Goal: Task Accomplishment & Management: Complete application form

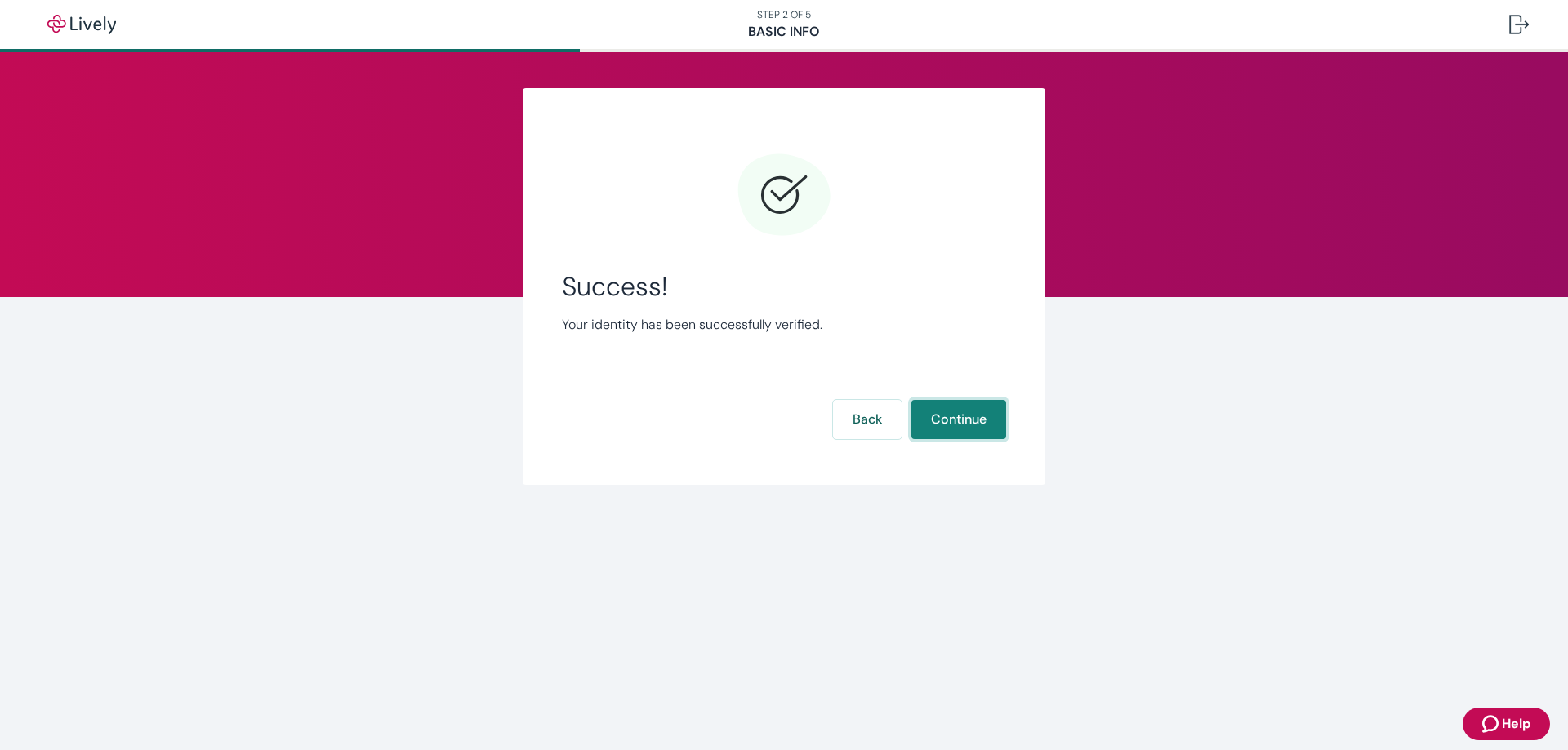
click at [936, 425] on button "Continue" at bounding box center [958, 419] width 94 height 39
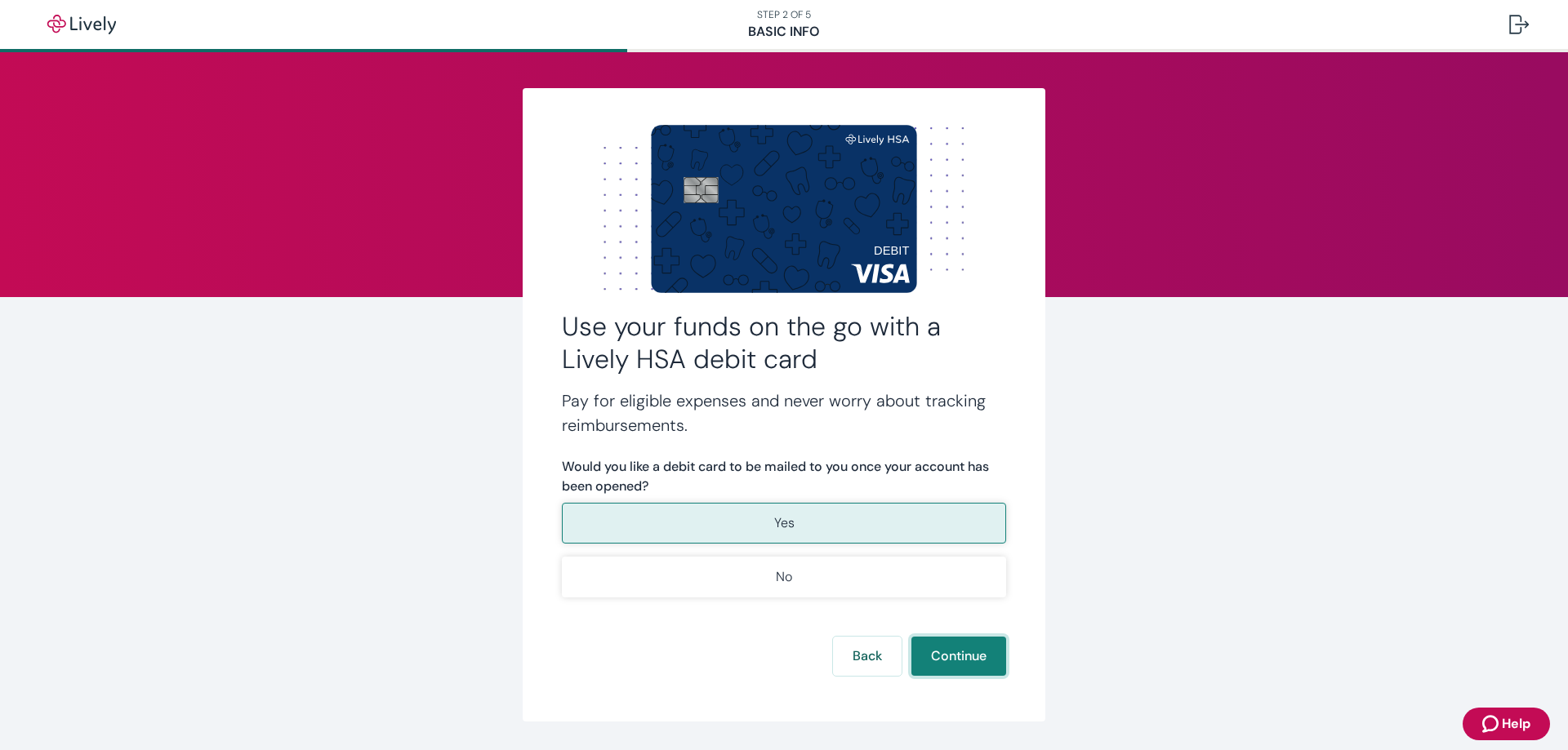
click at [942, 658] on button "Continue" at bounding box center [958, 656] width 94 height 39
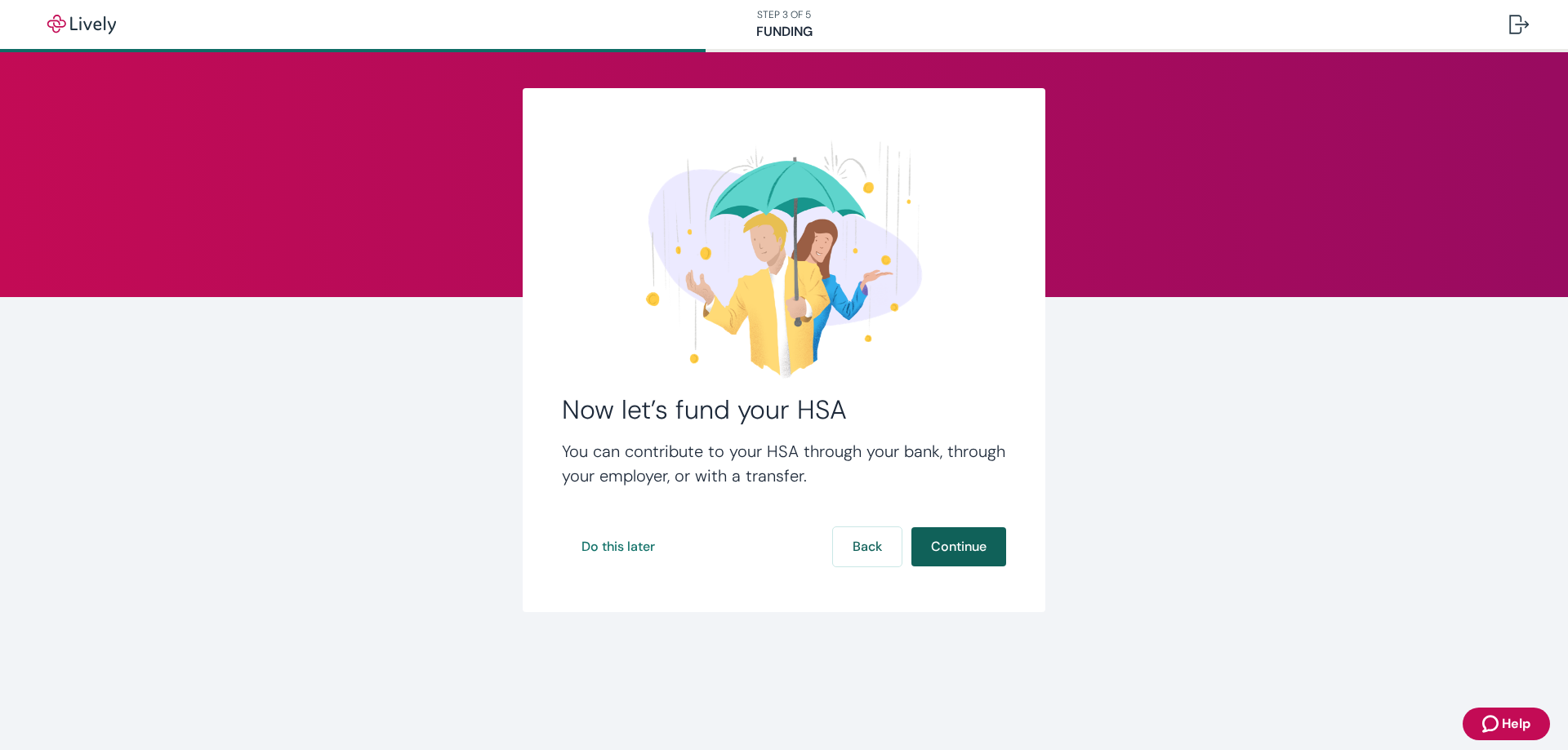
click at [954, 547] on button "Continue" at bounding box center [958, 546] width 94 height 39
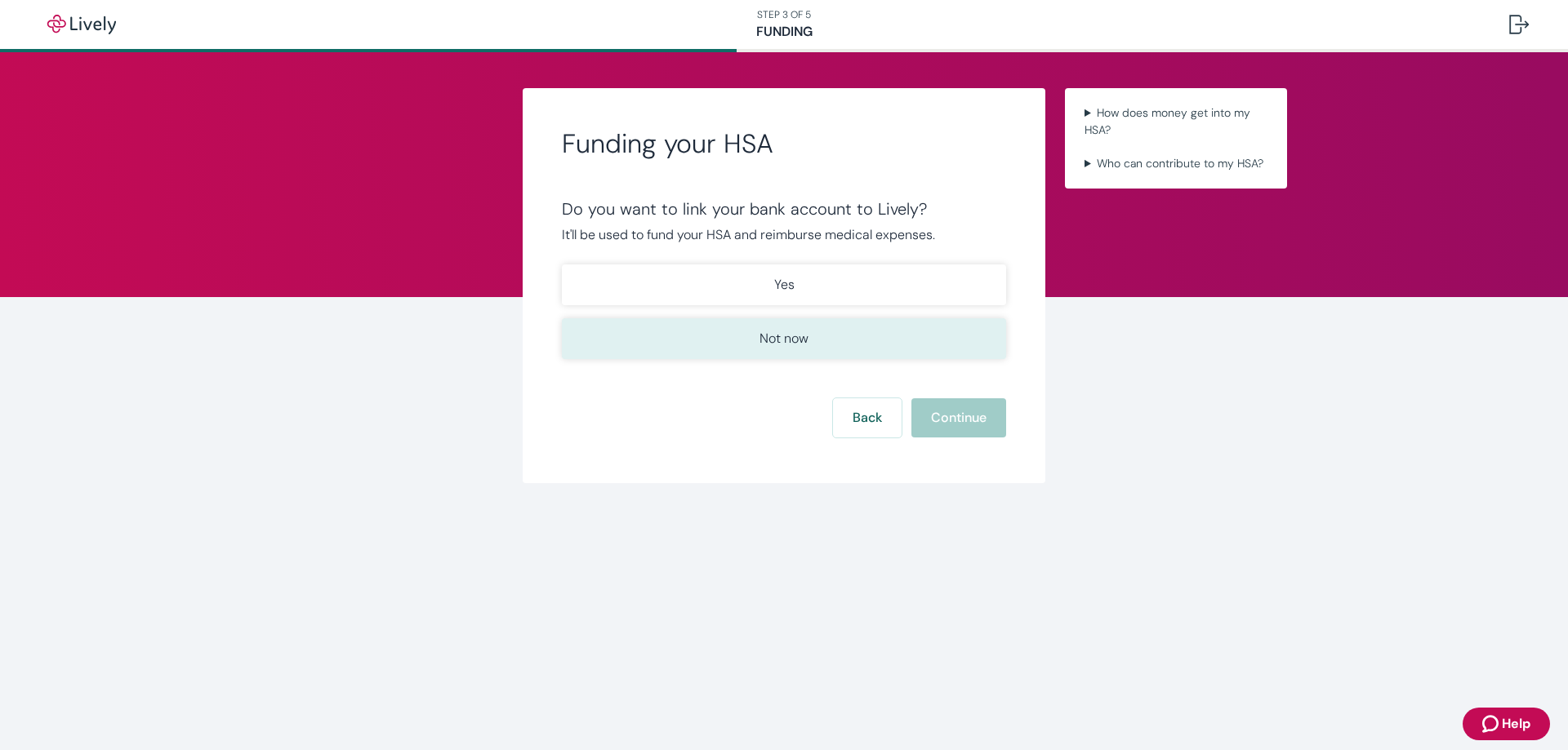
click at [750, 332] on button "Not now" at bounding box center [784, 338] width 444 height 41
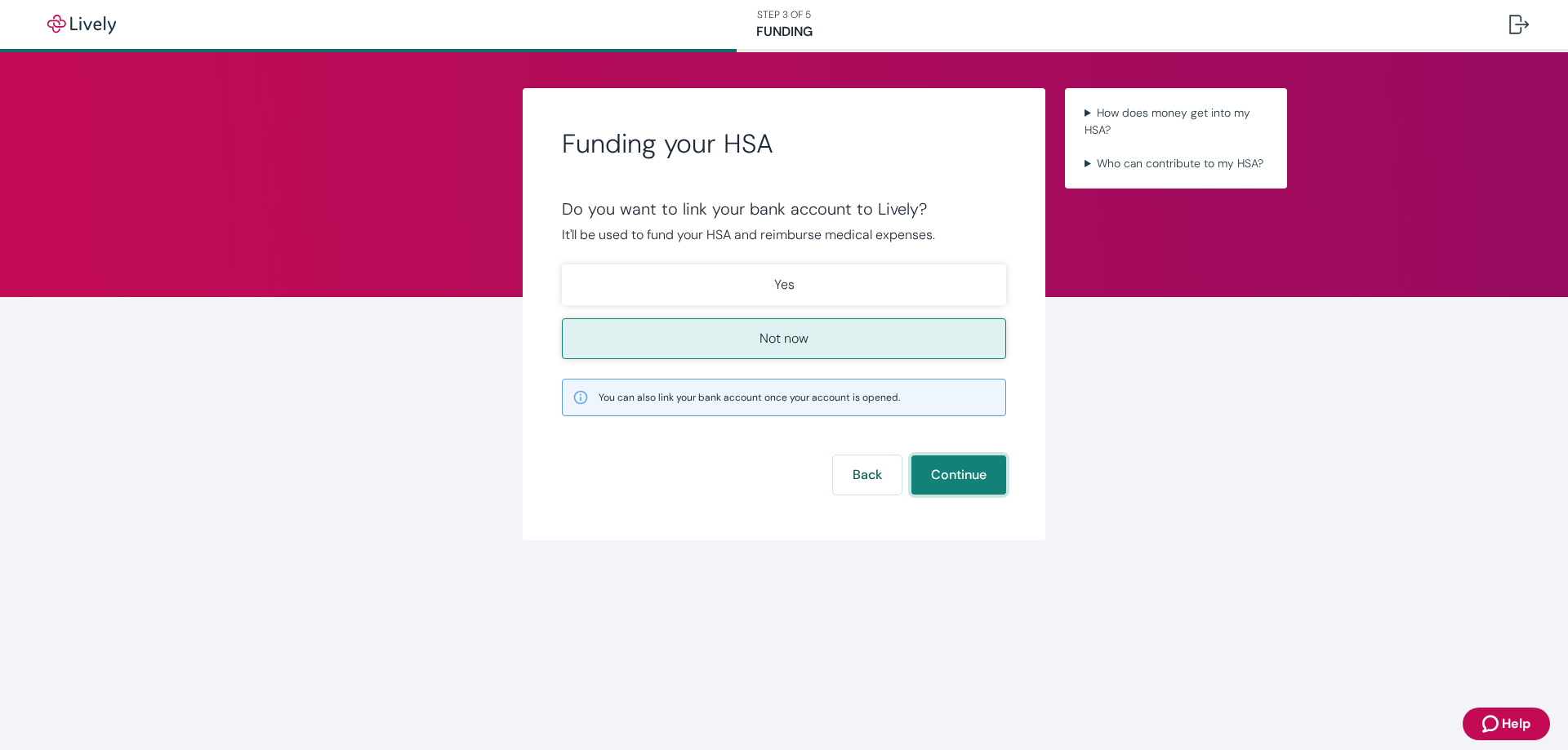
click at [961, 471] on button "Continue" at bounding box center [958, 475] width 94 height 39
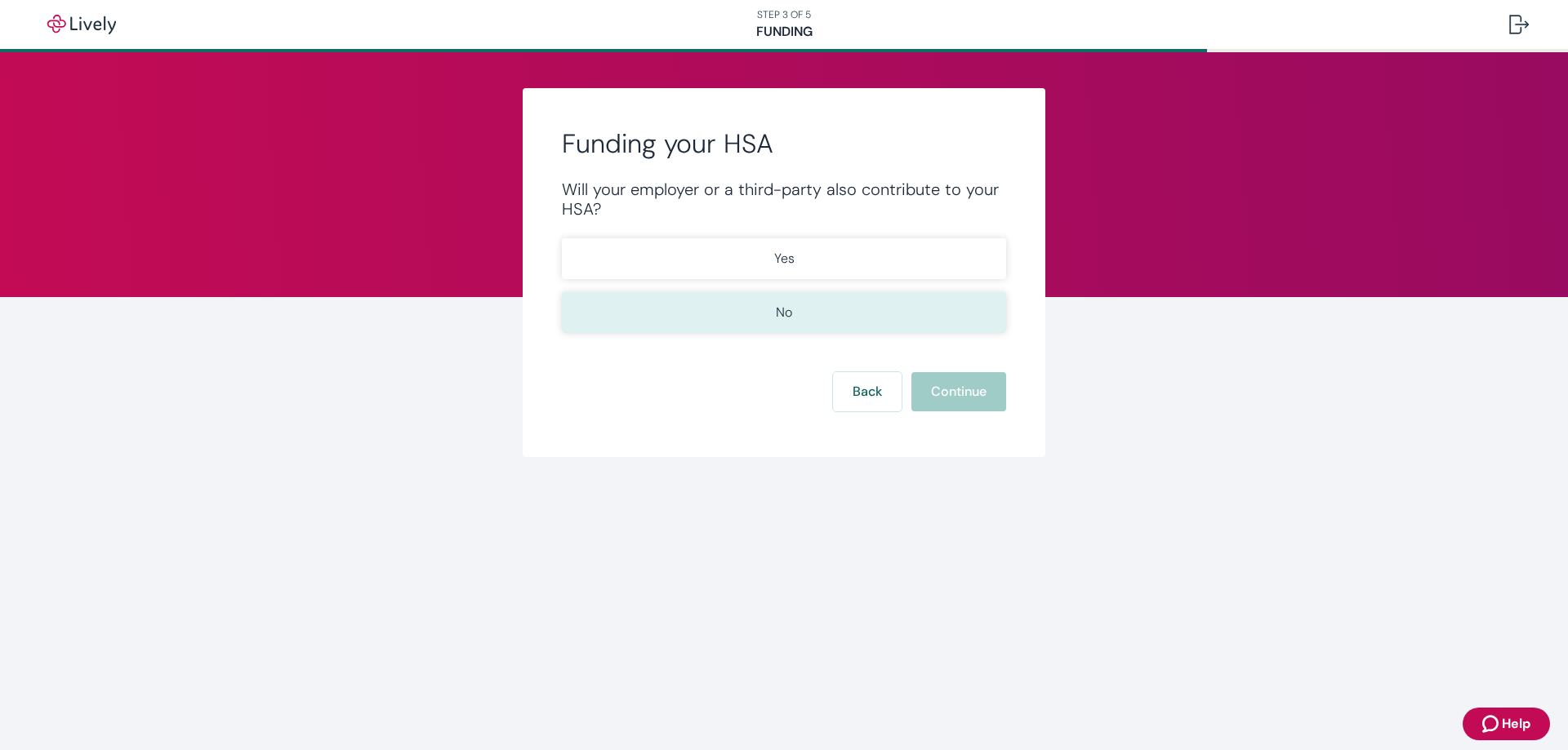
click at [767, 302] on button "No" at bounding box center [784, 313] width 444 height 41
click at [967, 392] on button "Continue" at bounding box center [958, 392] width 94 height 39
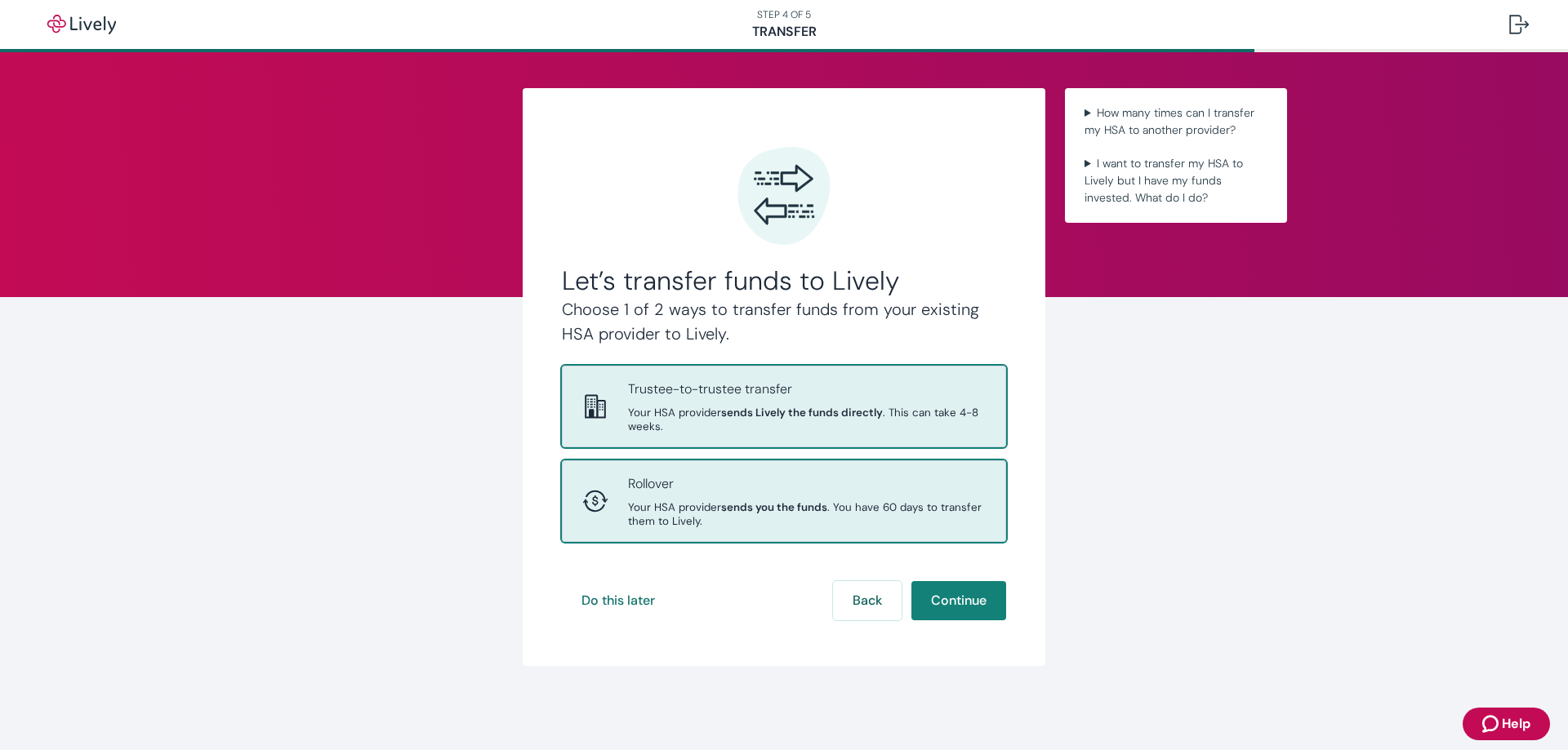
click at [669, 513] on span "Your HSA provider sends you the funds . You have 60 days to transfer them to Li…" at bounding box center [807, 514] width 358 height 28
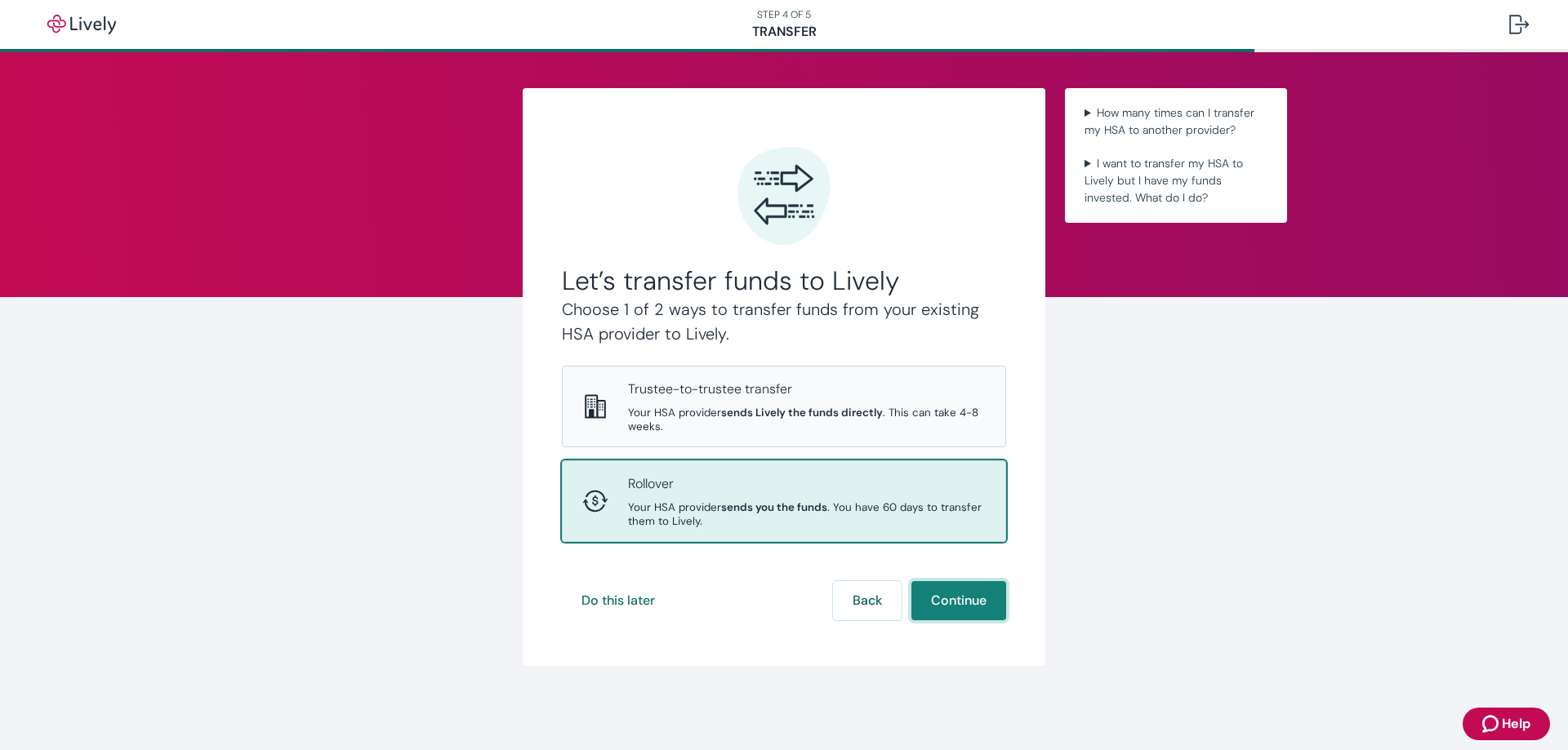
click at [940, 599] on button "Continue" at bounding box center [958, 601] width 94 height 39
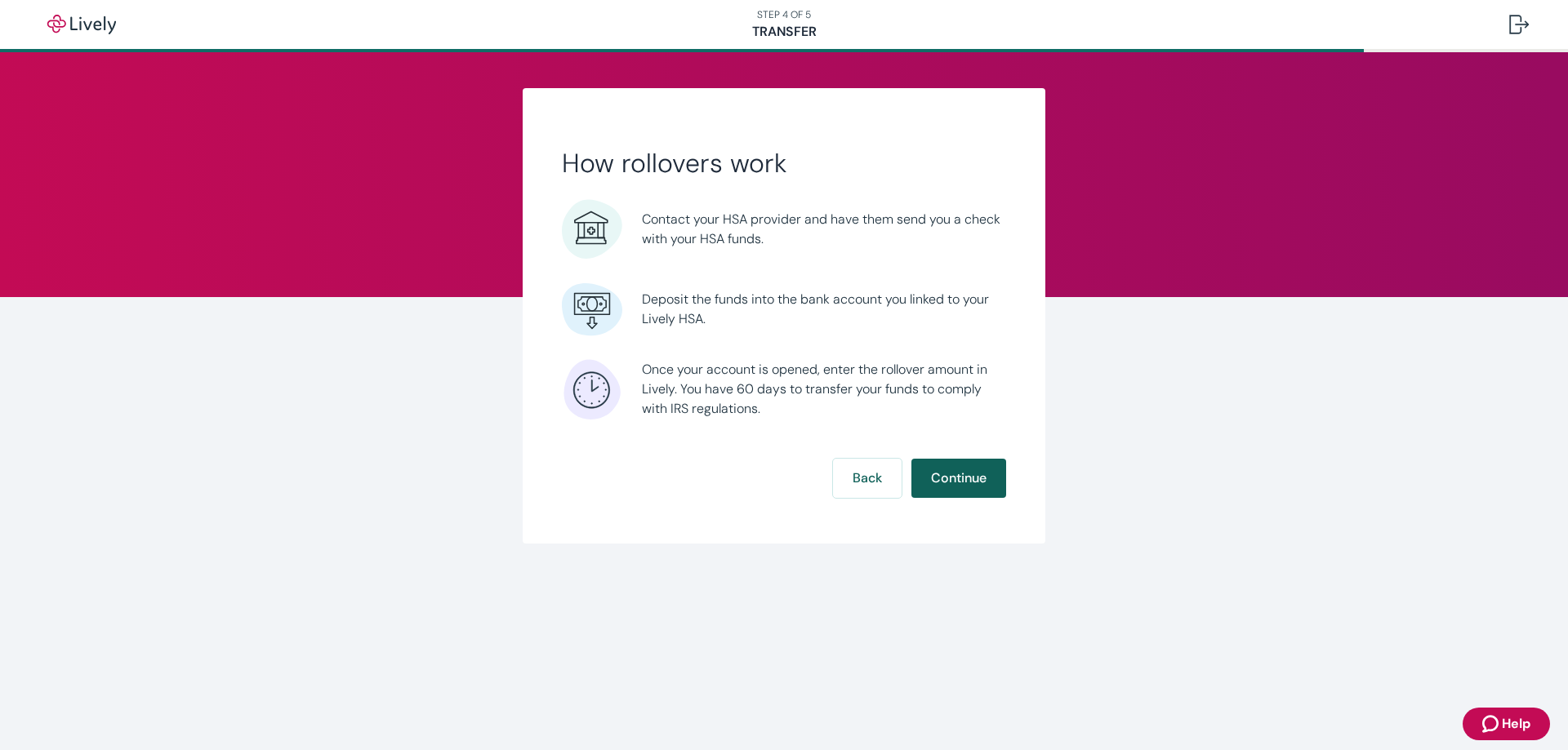
click at [955, 484] on button "Continue" at bounding box center [958, 478] width 94 height 39
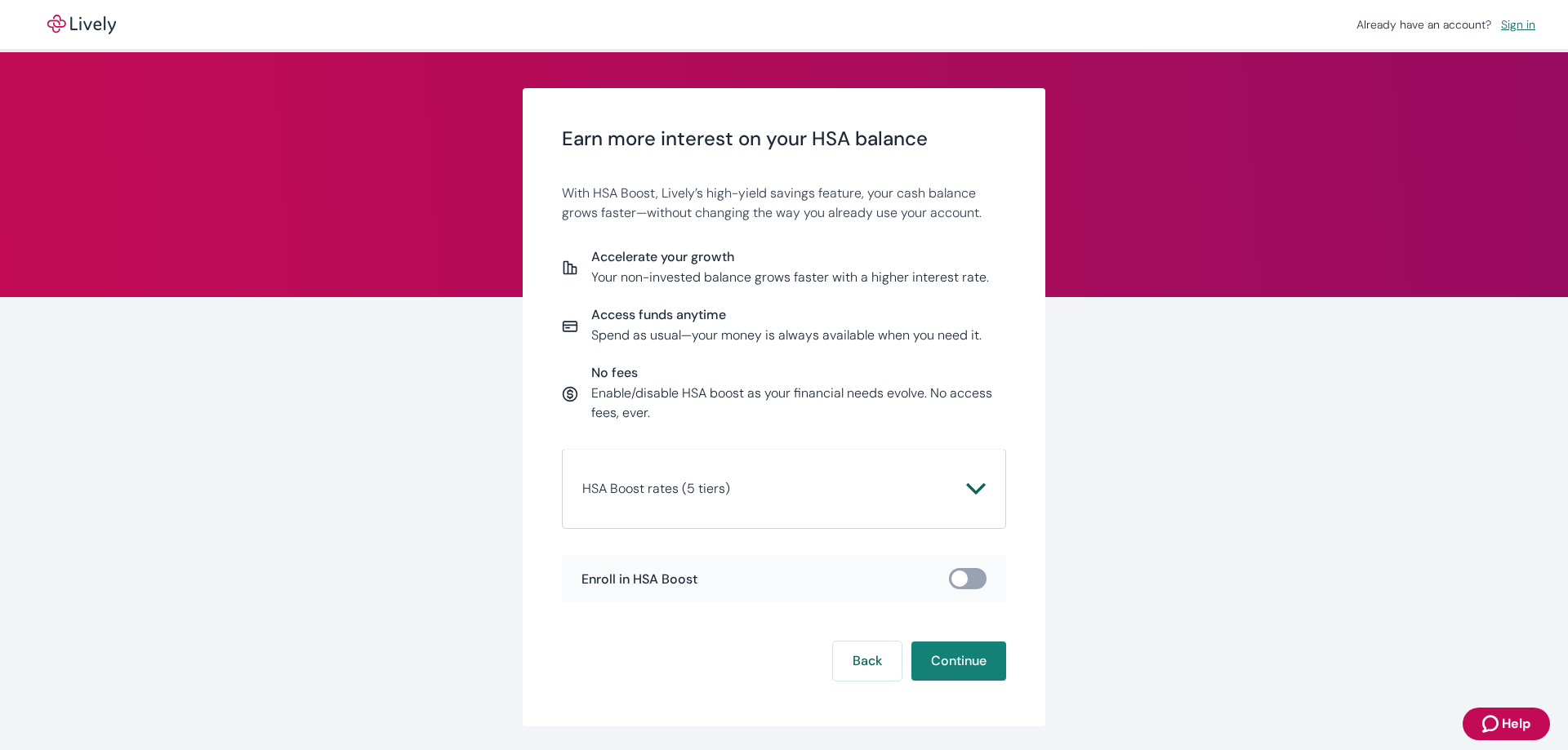
click at [973, 485] on icon "Chevron icon" at bounding box center [976, 489] width 19 height 19
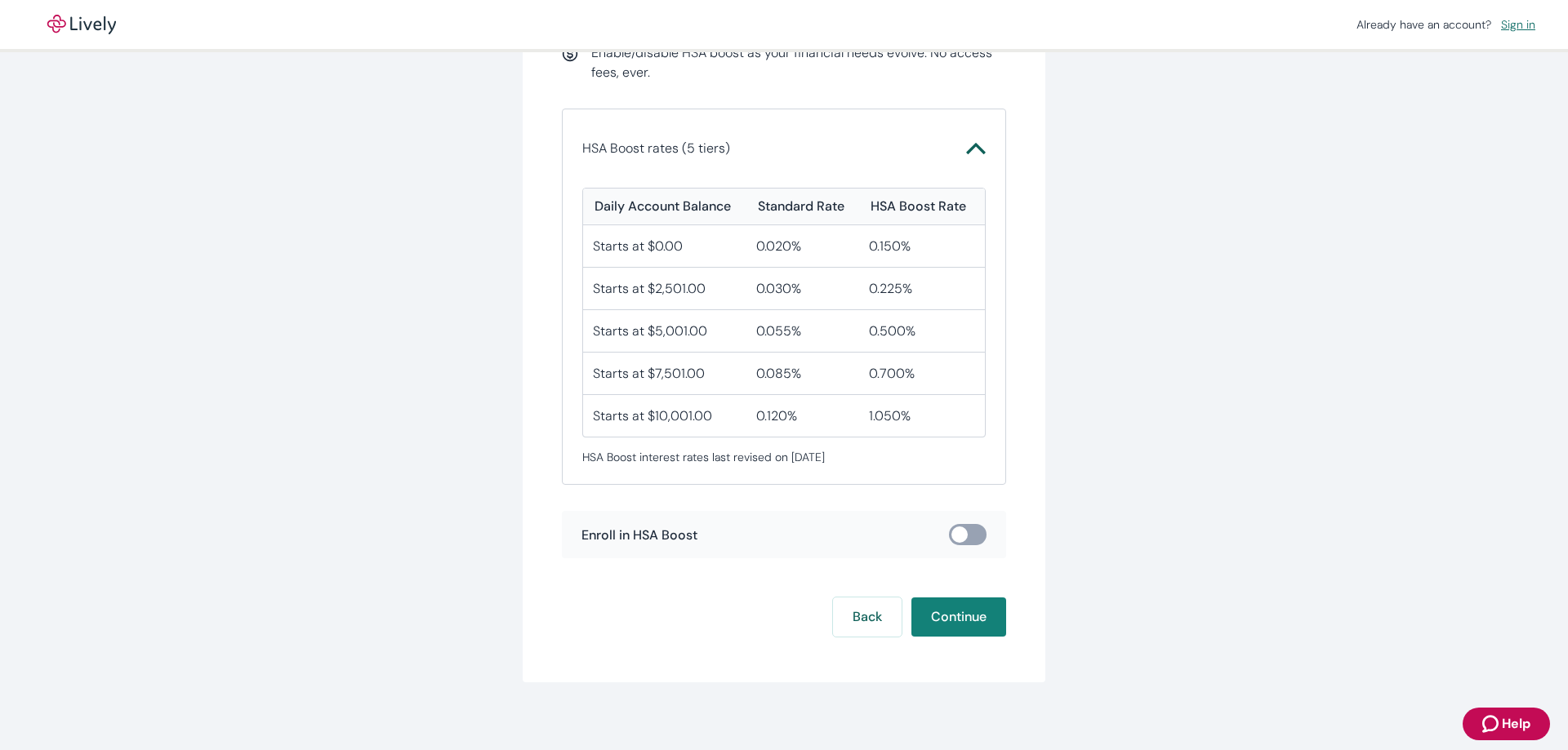
scroll to position [351, 0]
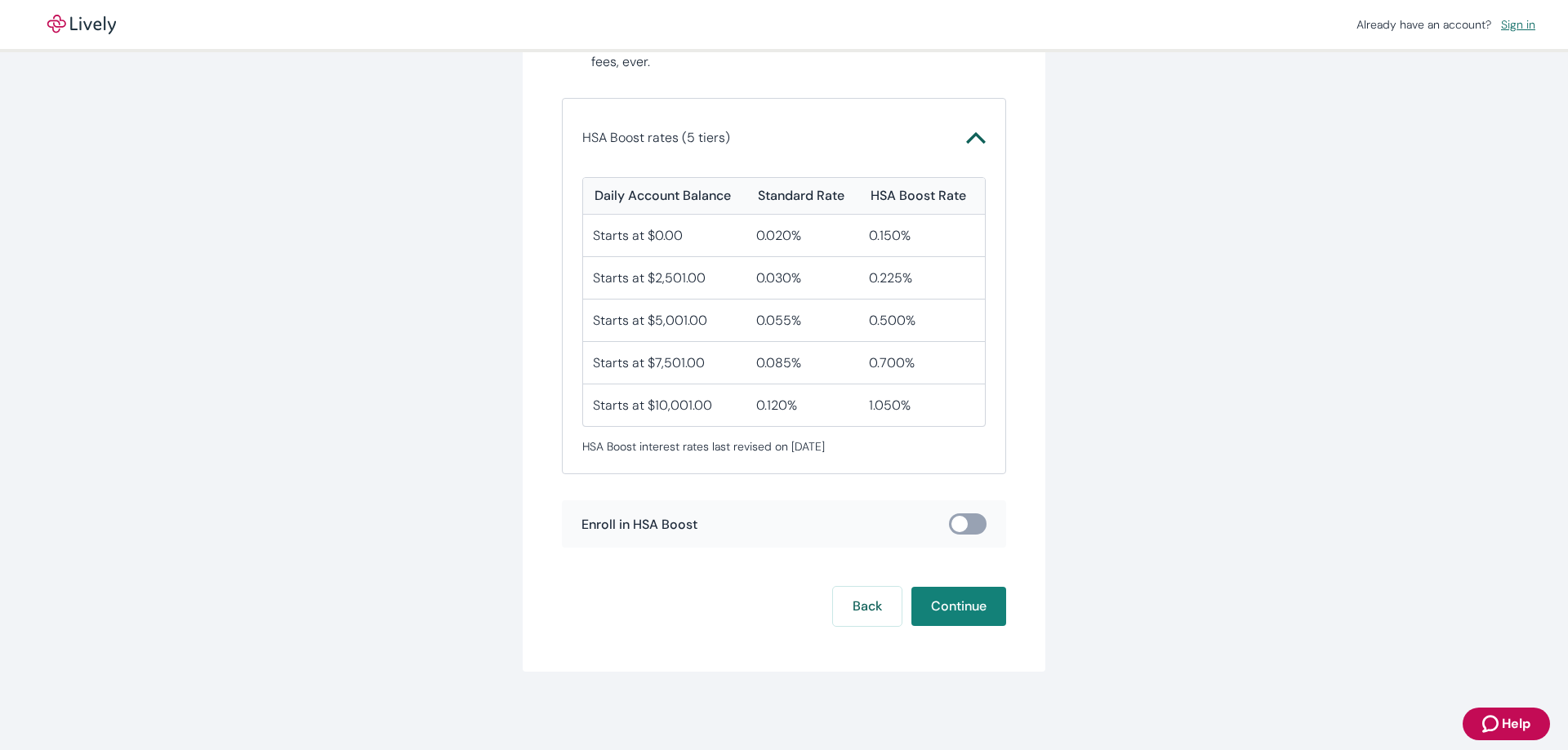
click at [968, 524] on input "checkbox" at bounding box center [959, 524] width 49 height 17
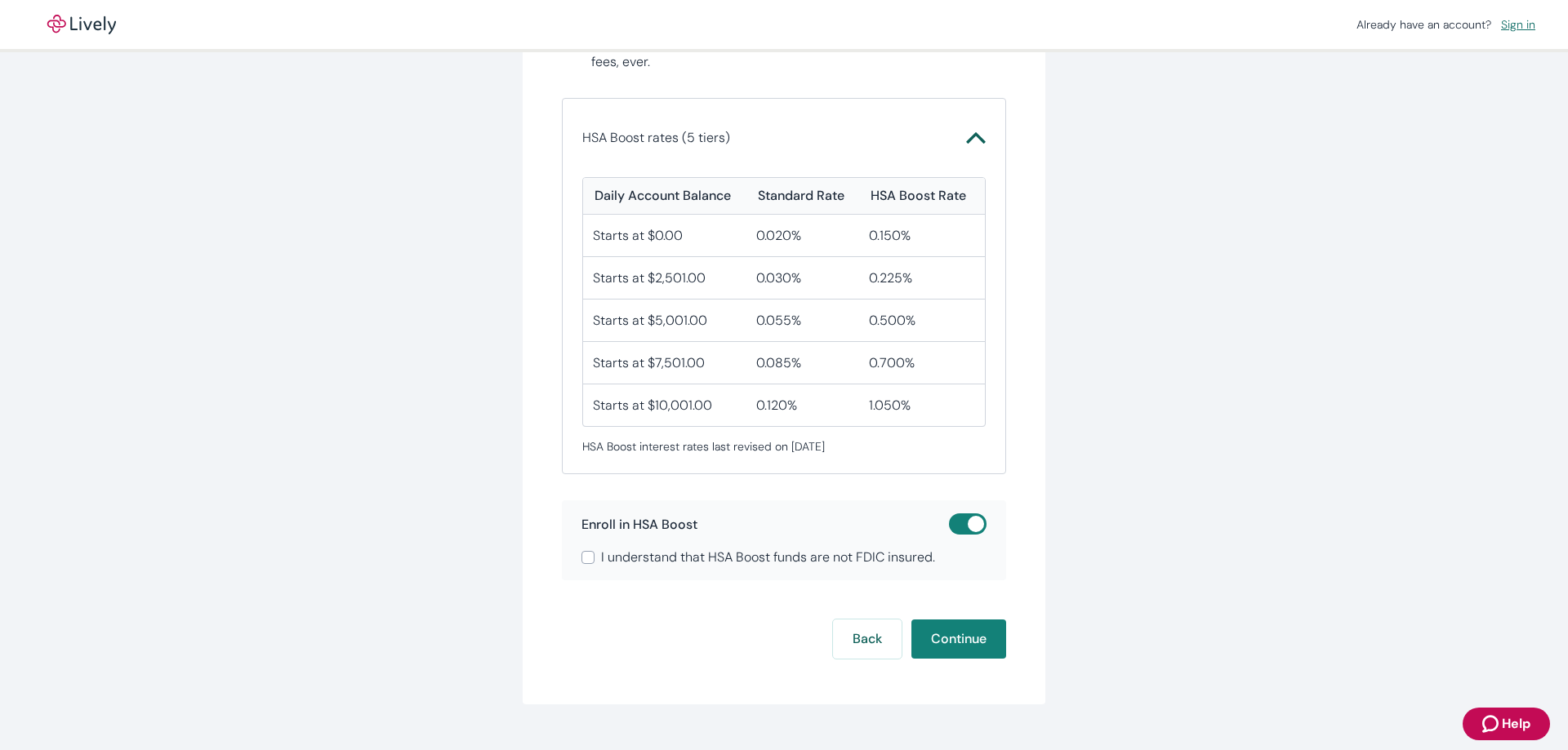
click at [955, 526] on input "checkbox" at bounding box center [976, 524] width 49 height 17
checkbox input "false"
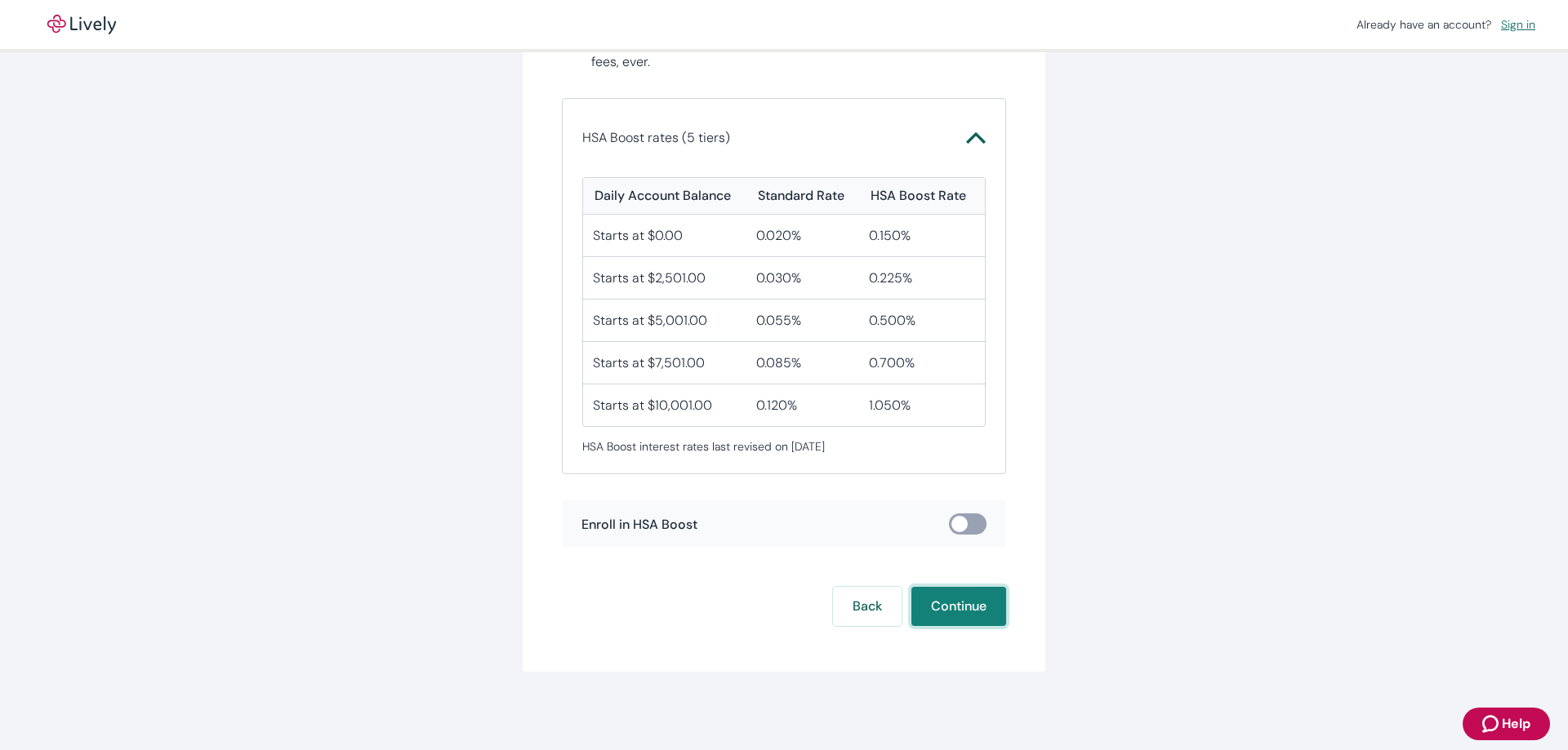
click at [965, 608] on button "Continue" at bounding box center [958, 606] width 94 height 39
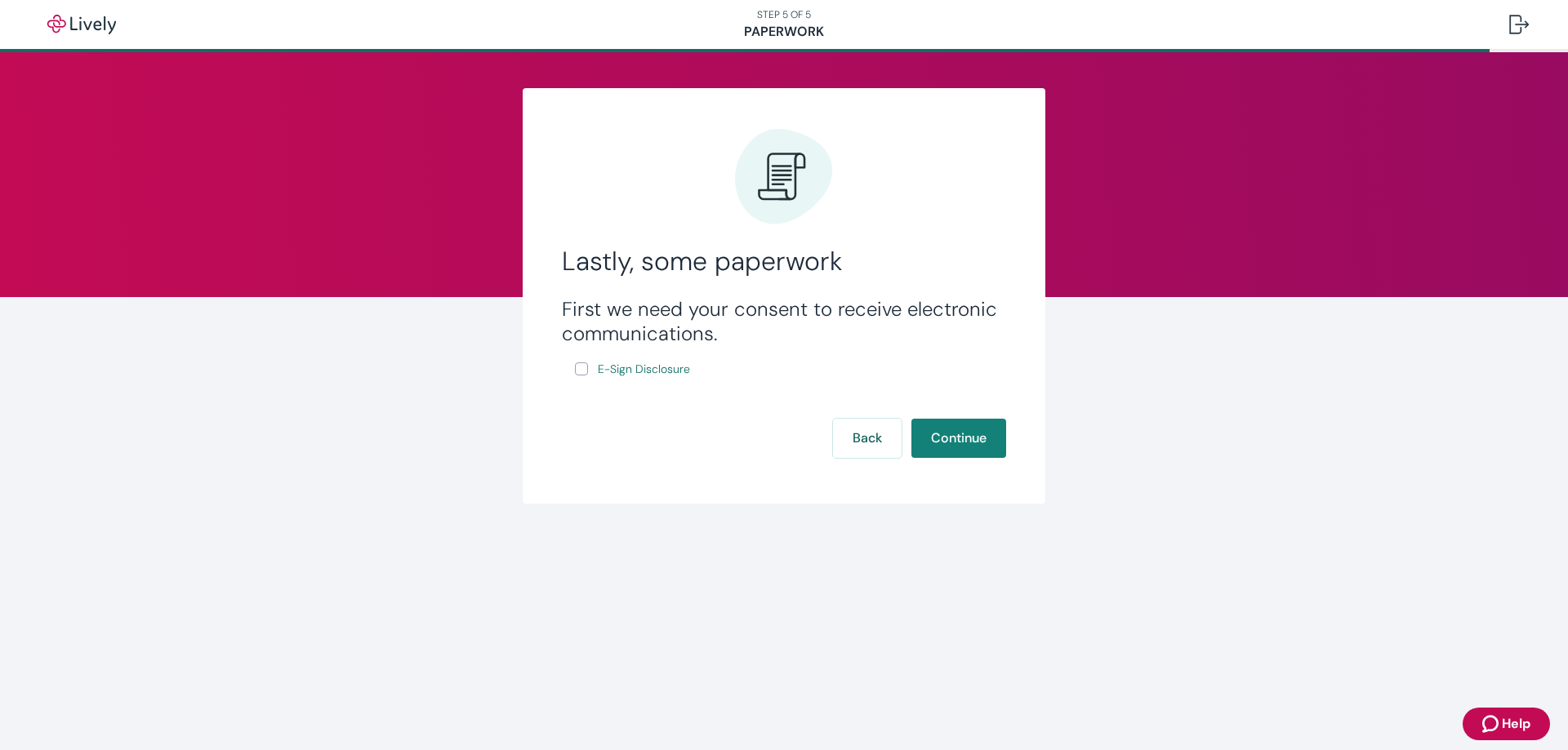
click at [584, 373] on input "E-Sign Disclosure" at bounding box center [581, 369] width 13 height 13
checkbox input "true"
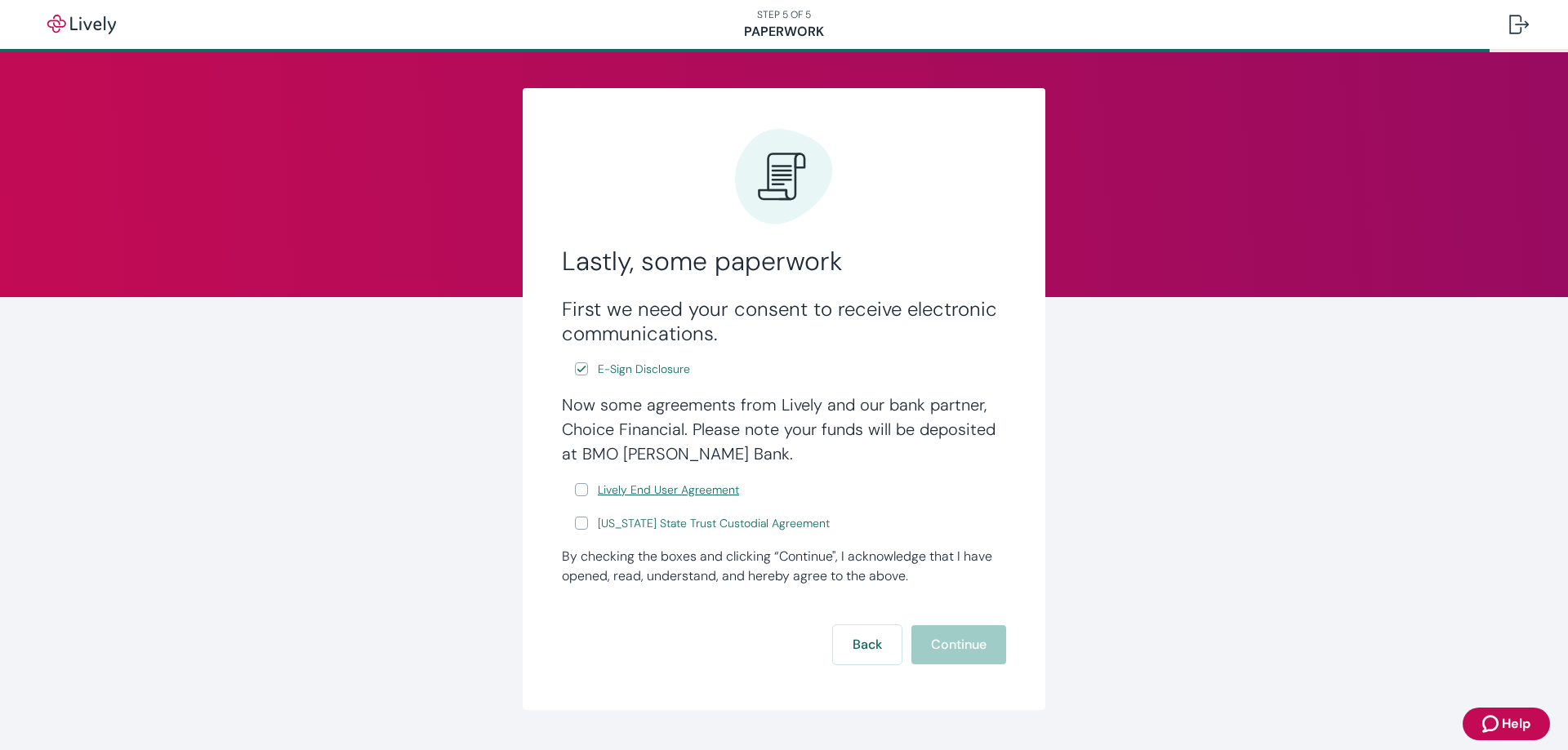
click at [640, 485] on span "Lively End User Agreement" at bounding box center [668, 490] width 141 height 17
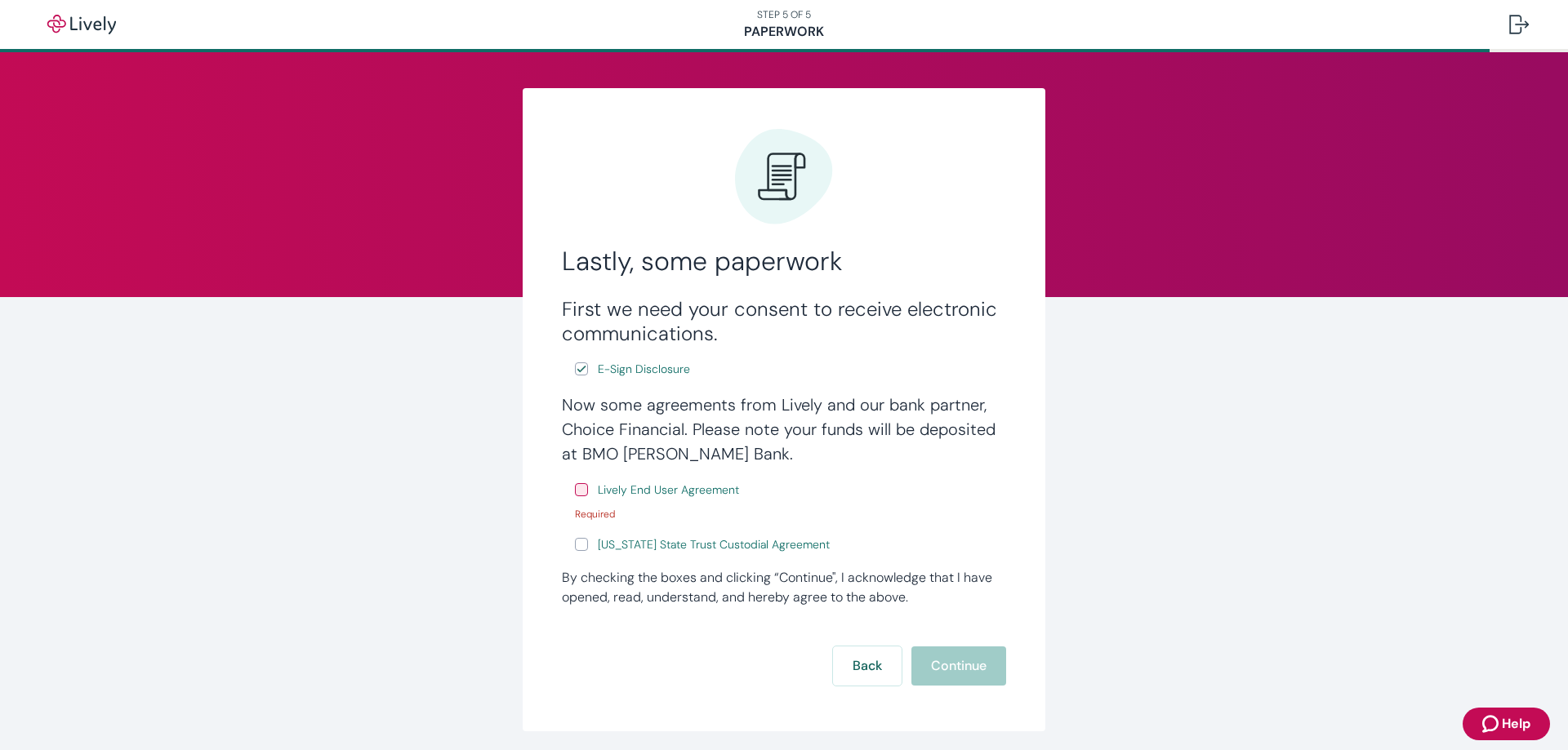
click at [580, 490] on input "Lively End User Agreement" at bounding box center [581, 490] width 13 height 13
checkbox input "true"
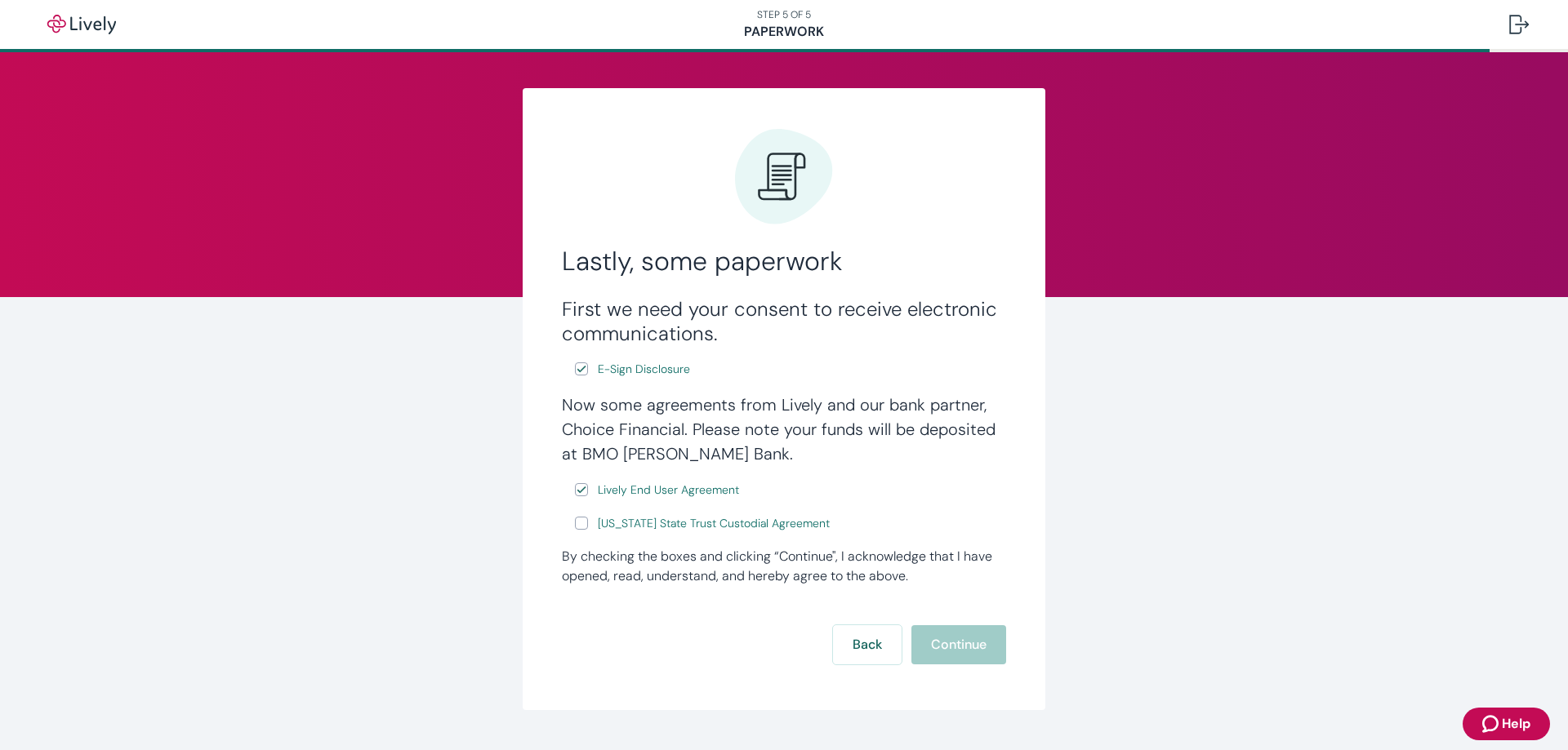
click at [582, 528] on input "[US_STATE] State Trust Custodial Agreement" at bounding box center [581, 524] width 13 height 13
checkbox input "true"
click at [942, 638] on button "Continue" at bounding box center [958, 645] width 94 height 39
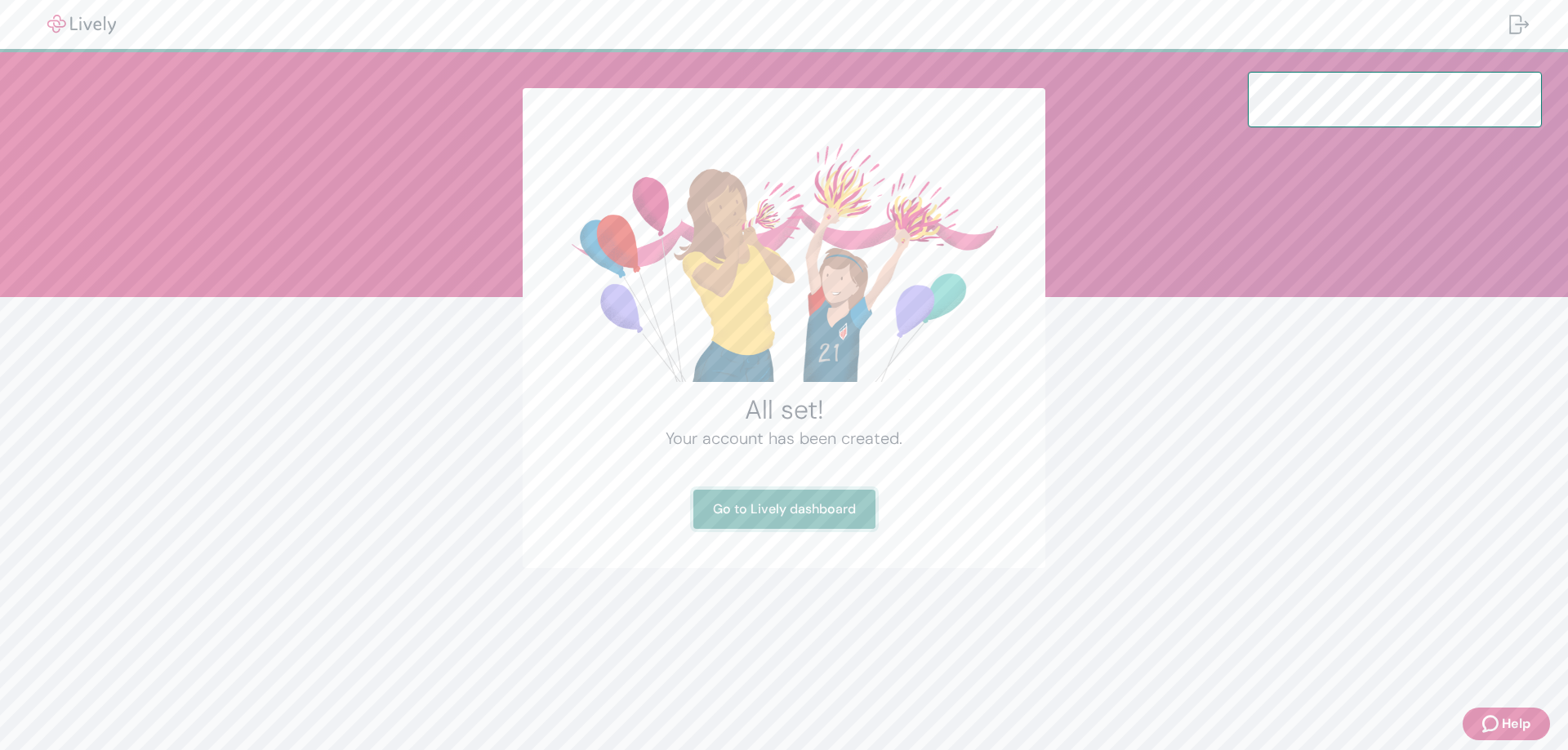
click at [775, 513] on link "Go to Lively dashboard" at bounding box center [784, 509] width 182 height 39
